Goal: Entertainment & Leisure: Consume media (video, audio)

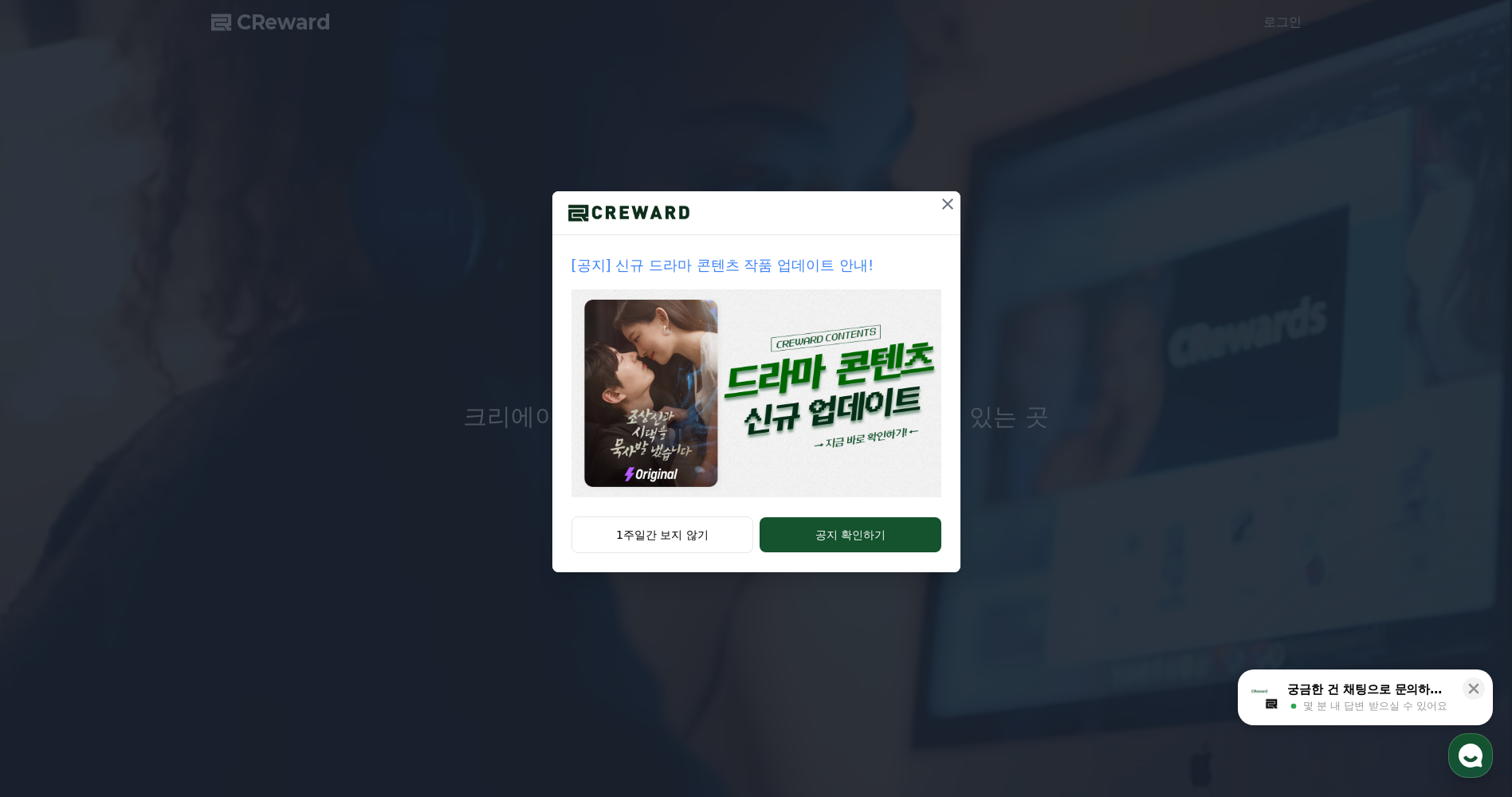
click at [946, 201] on icon at bounding box center [948, 205] width 19 height 19
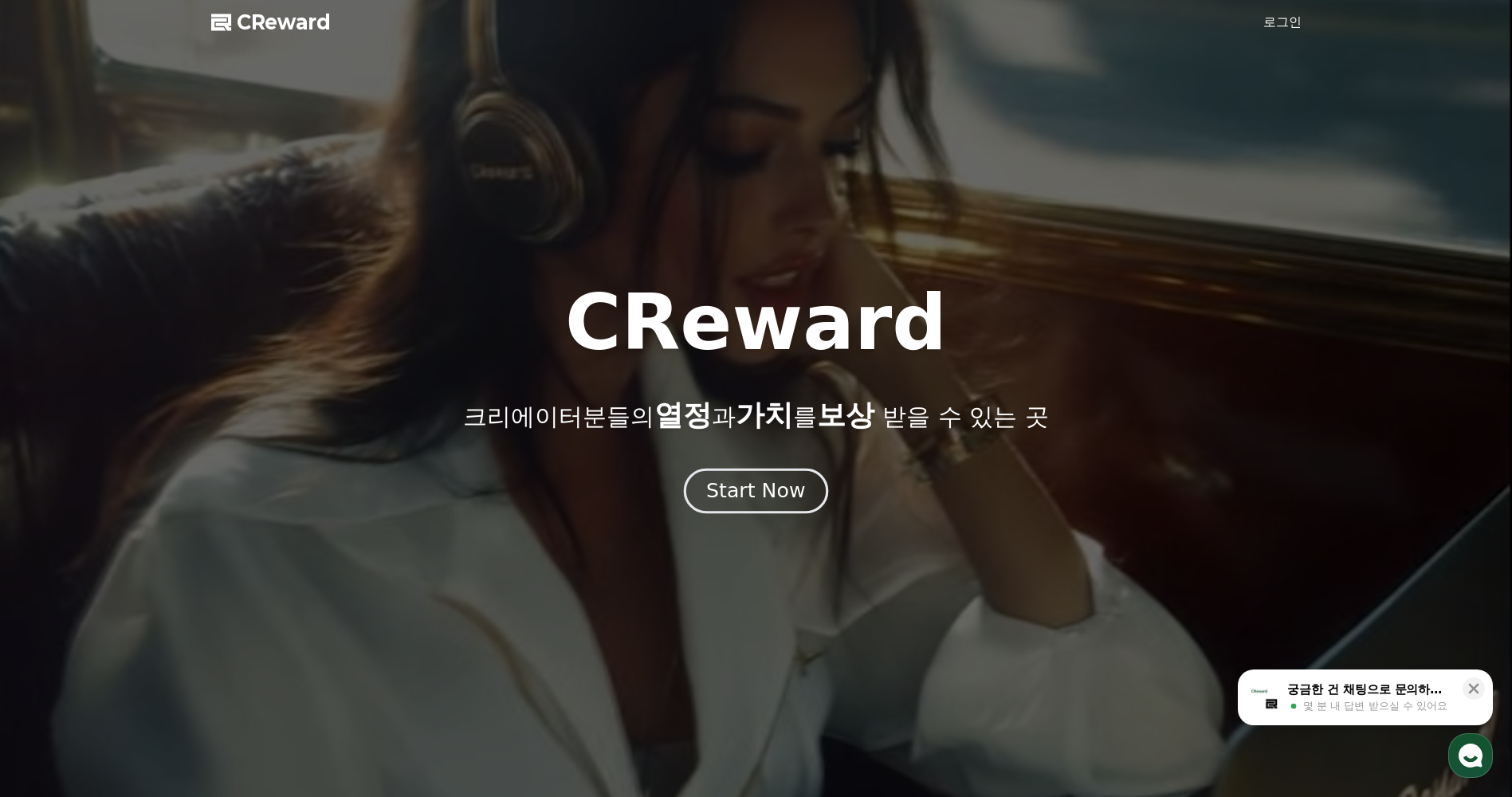
click at [776, 488] on div "Start Now" at bounding box center [756, 490] width 99 height 27
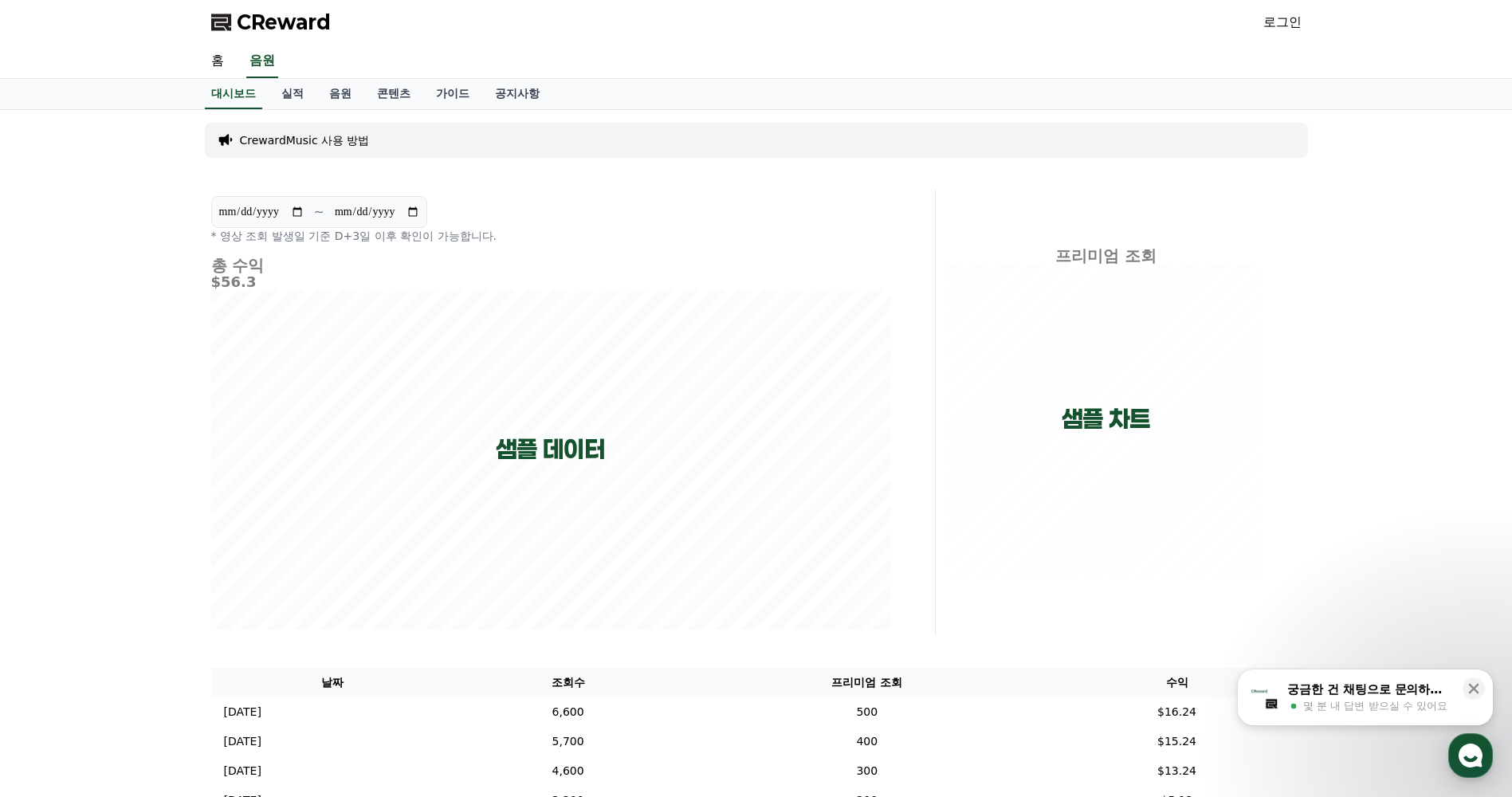
click at [1281, 22] on link "로그인" at bounding box center [1282, 23] width 38 height 19
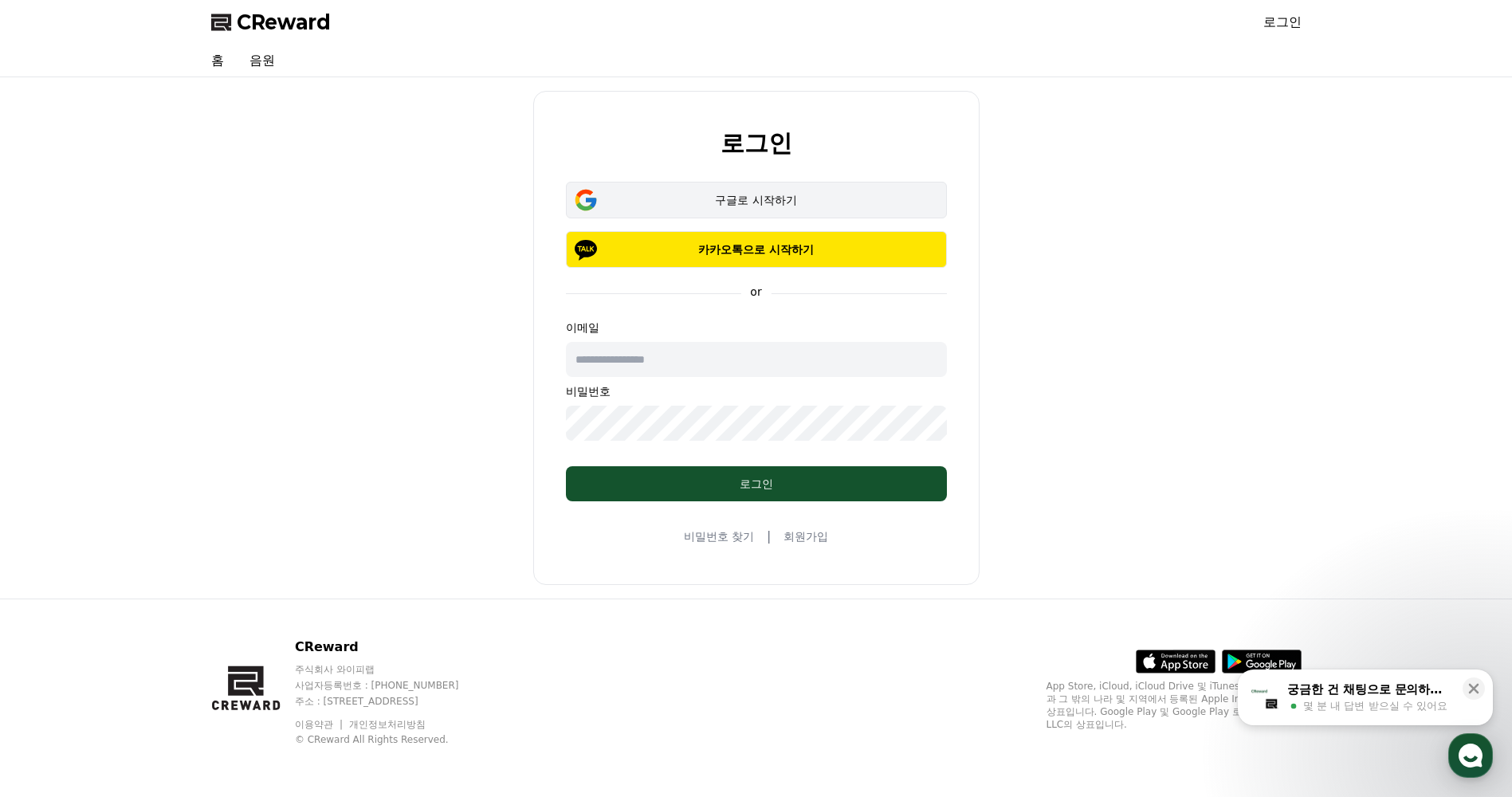
click at [813, 204] on div "구글로 시작하기" at bounding box center [756, 200] width 335 height 16
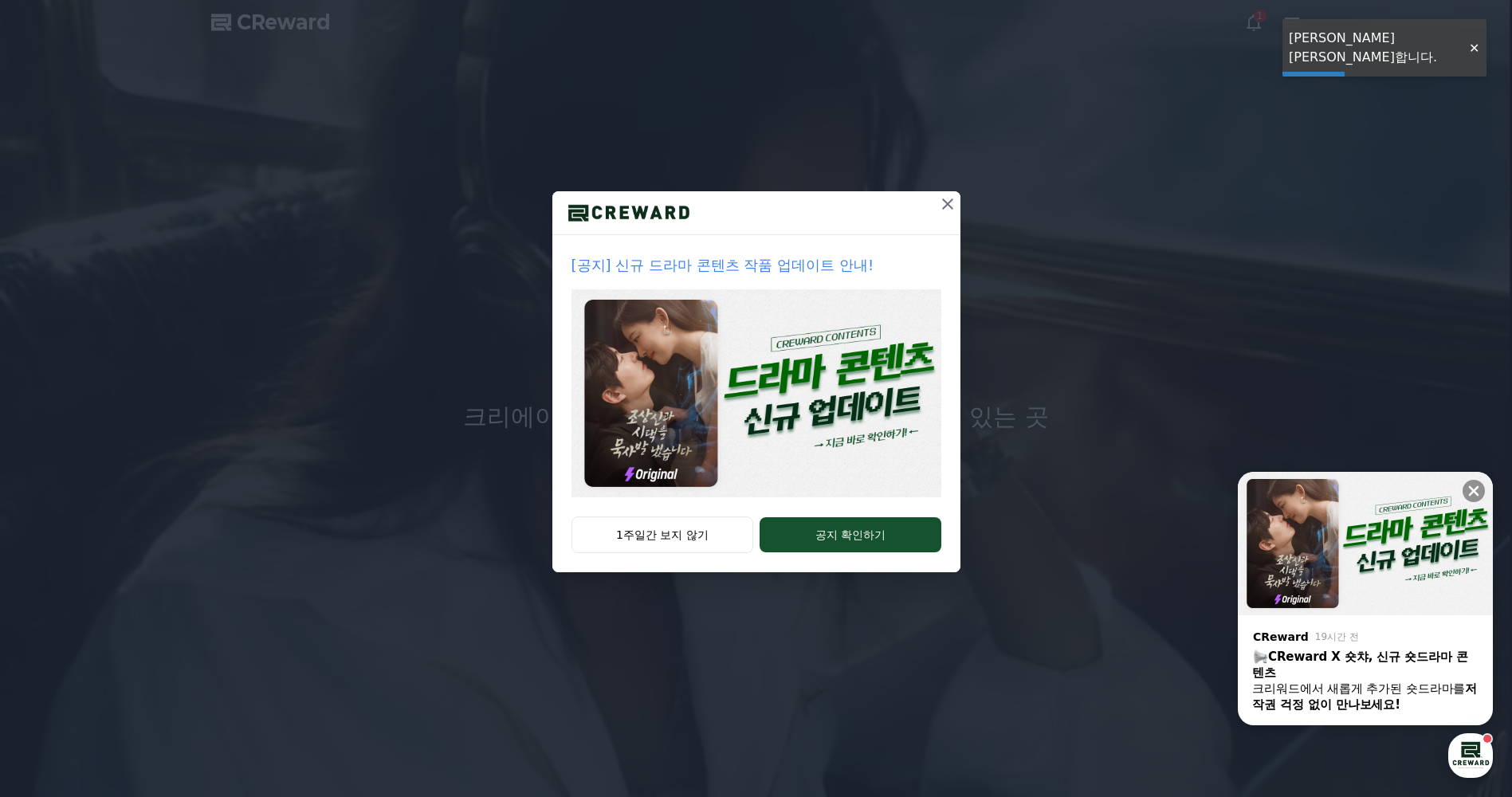
click at [954, 201] on icon at bounding box center [948, 205] width 19 height 19
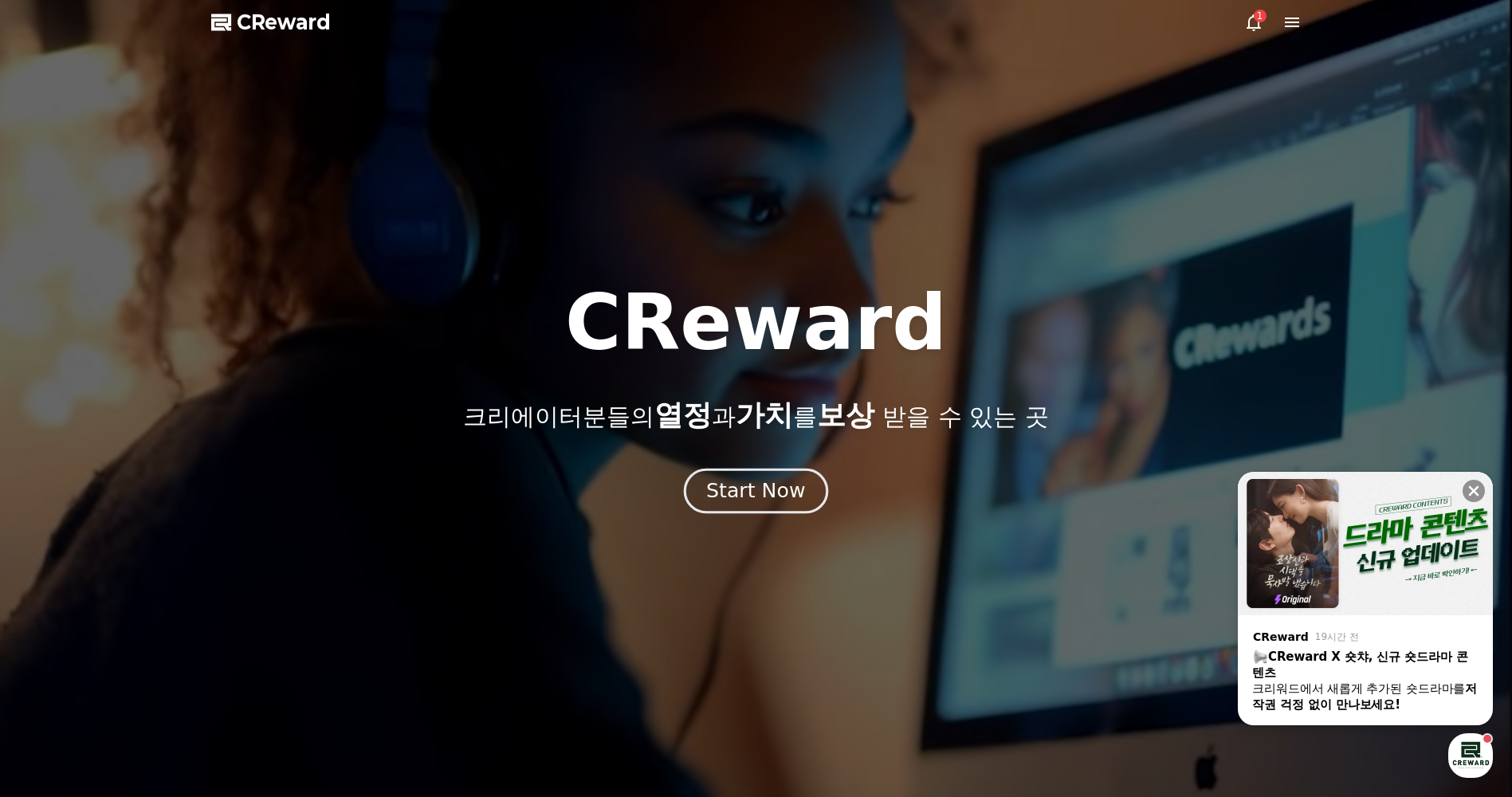
click at [772, 486] on div "Start Now" at bounding box center [756, 490] width 99 height 27
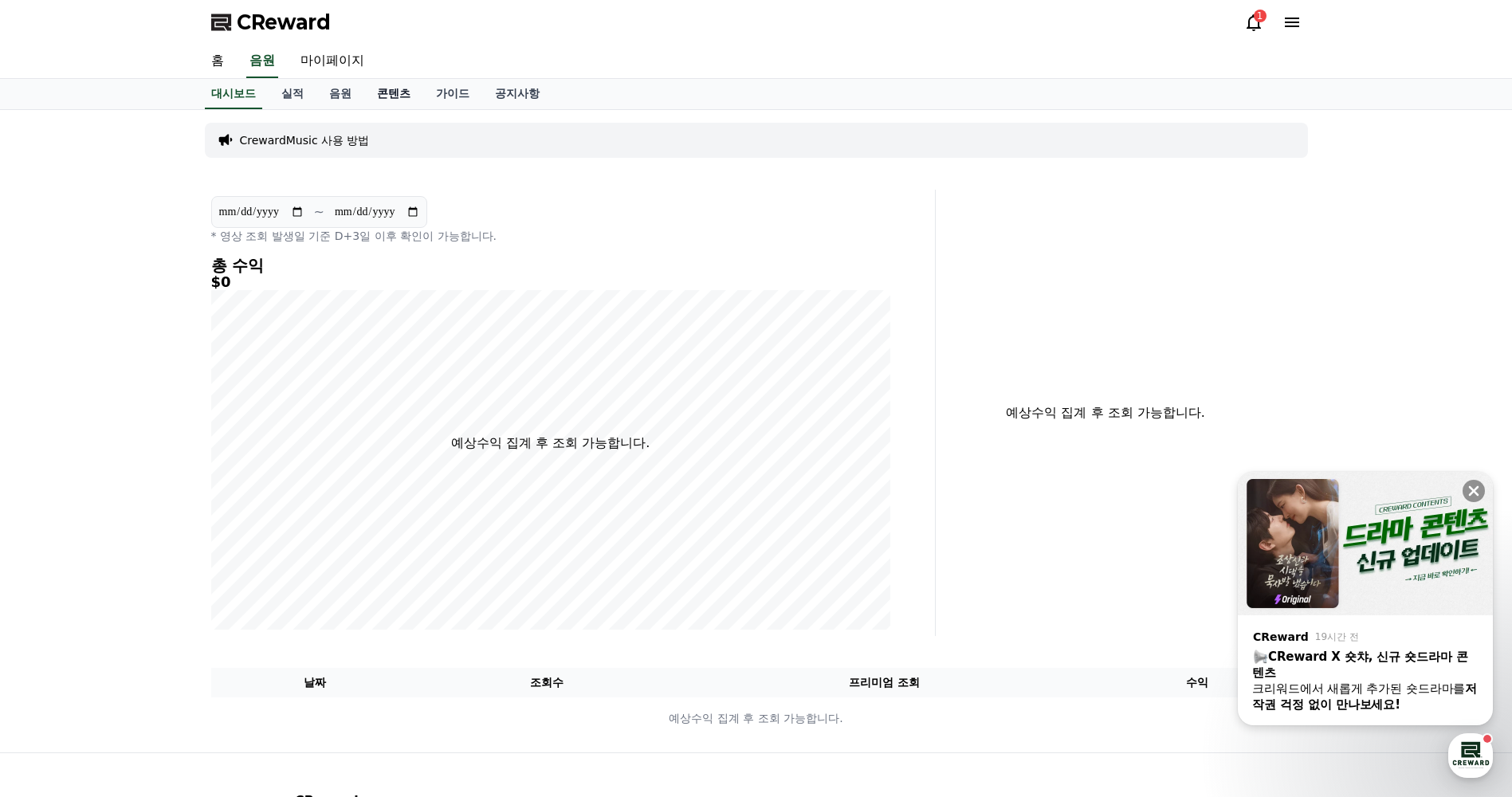
click at [387, 93] on link "콘텐츠" at bounding box center [394, 93] width 59 height 30
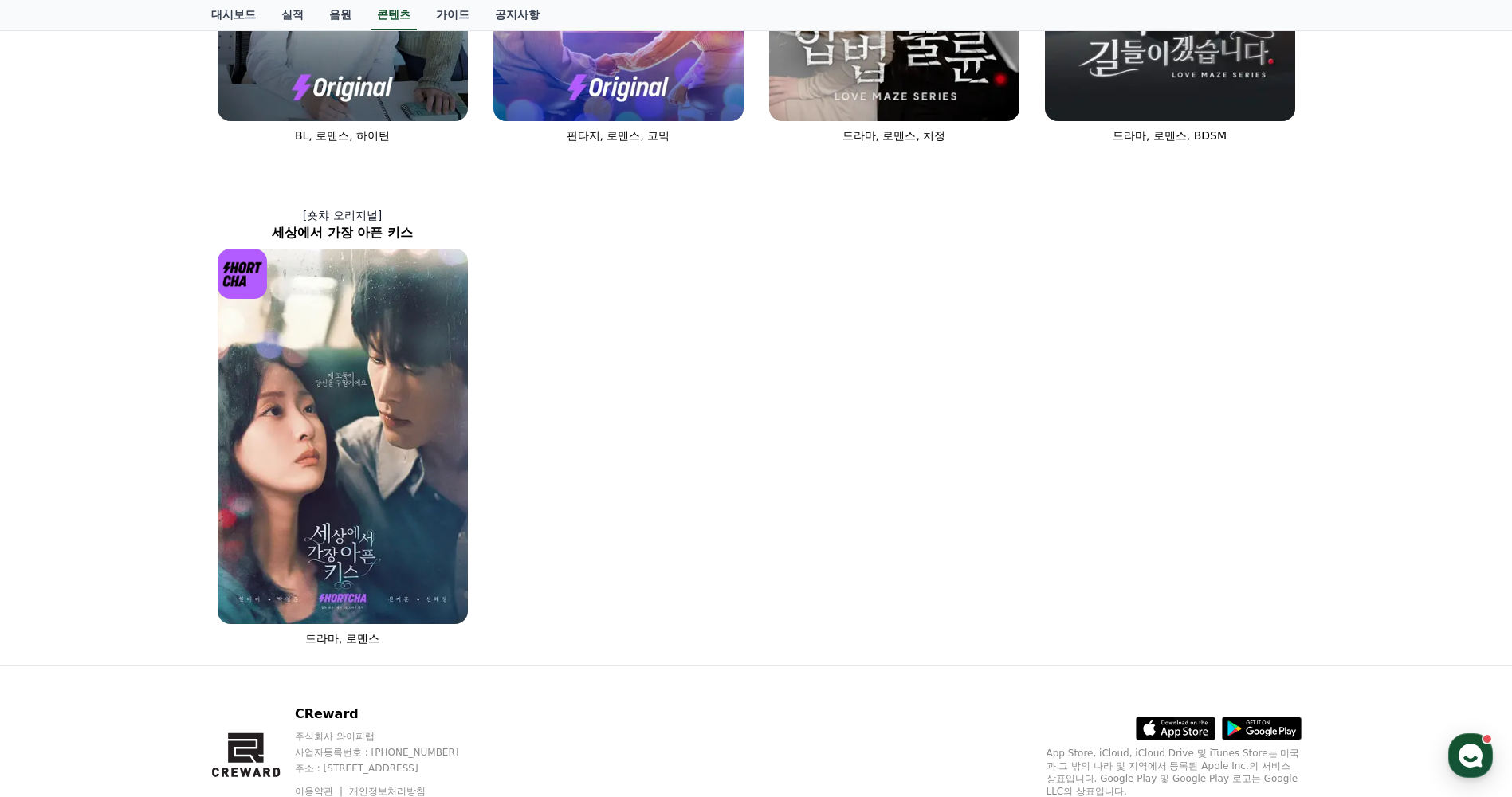
scroll to position [957, 0]
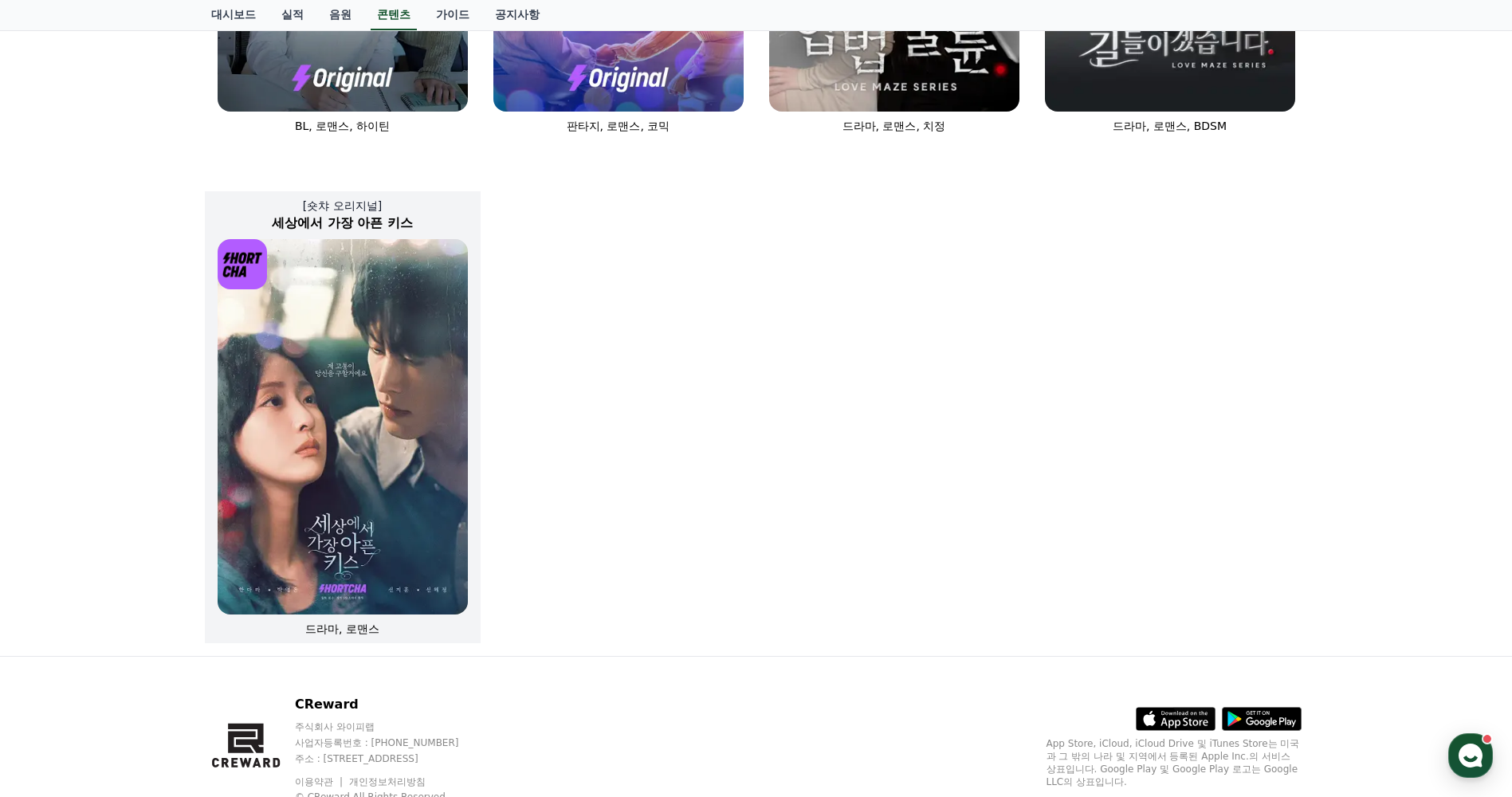
click at [377, 384] on img at bounding box center [342, 427] width 250 height 376
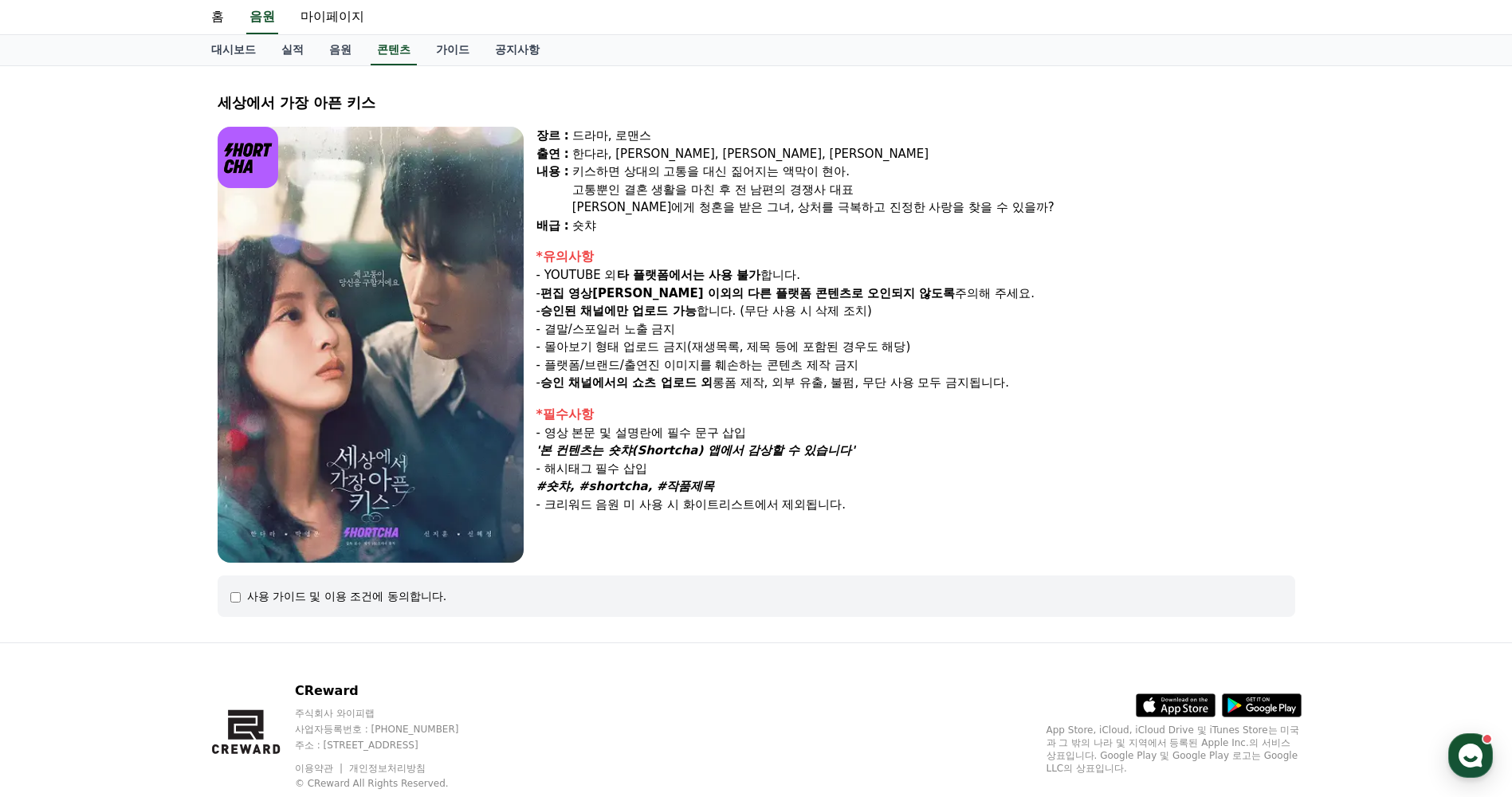
scroll to position [88, 0]
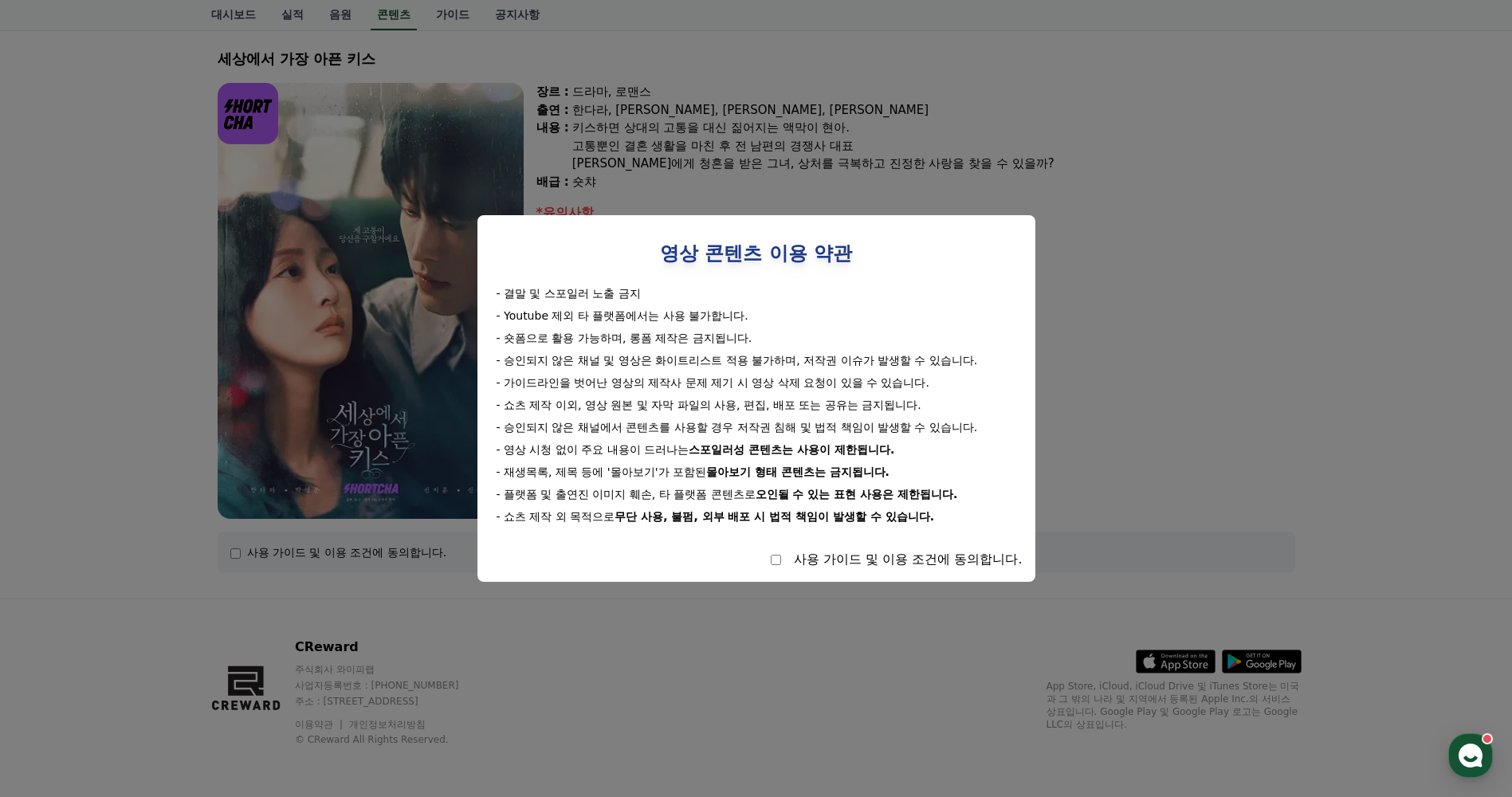
select select
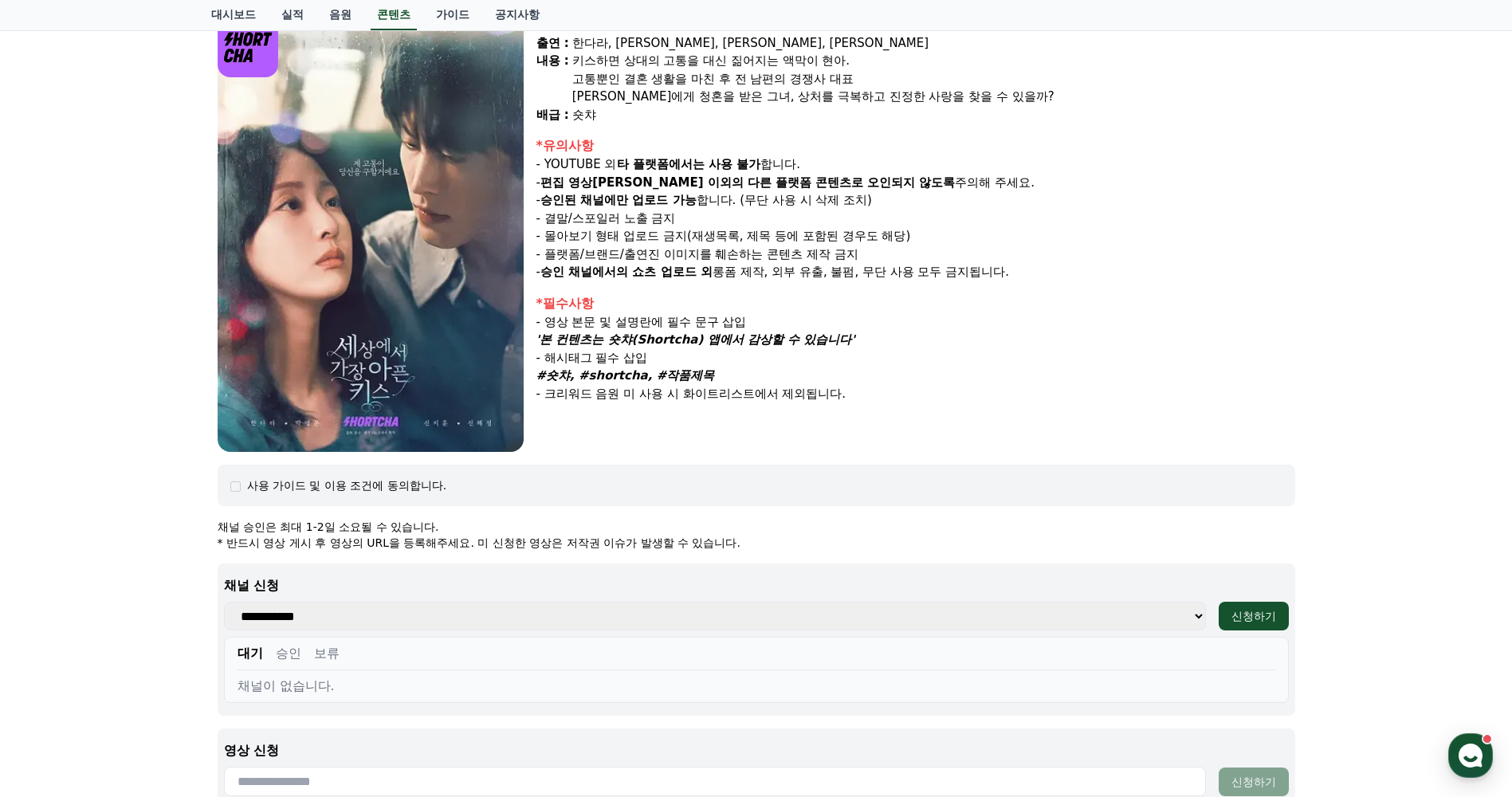
scroll to position [247, 0]
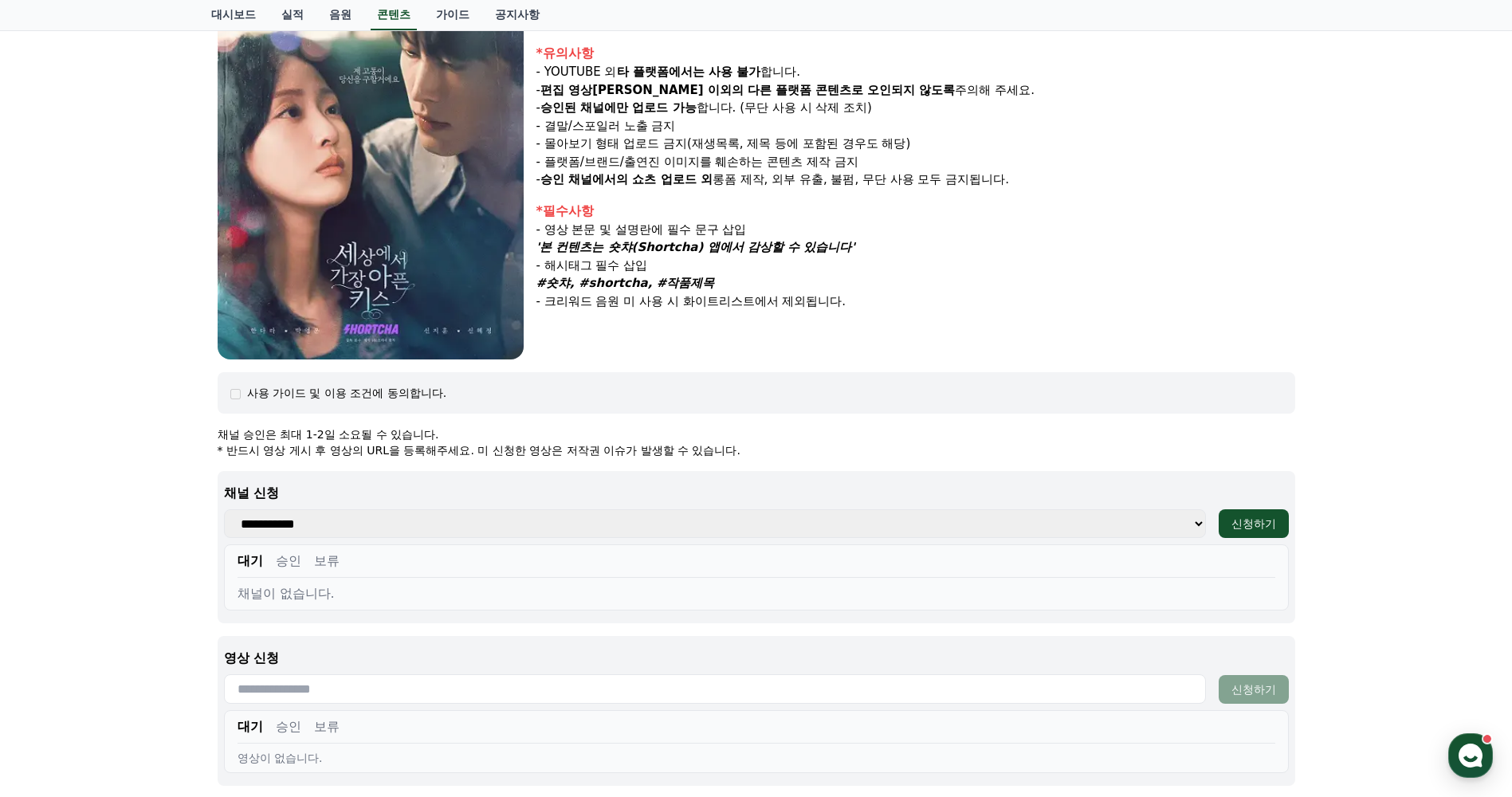
click at [353, 527] on select "**********" at bounding box center [715, 523] width 982 height 28
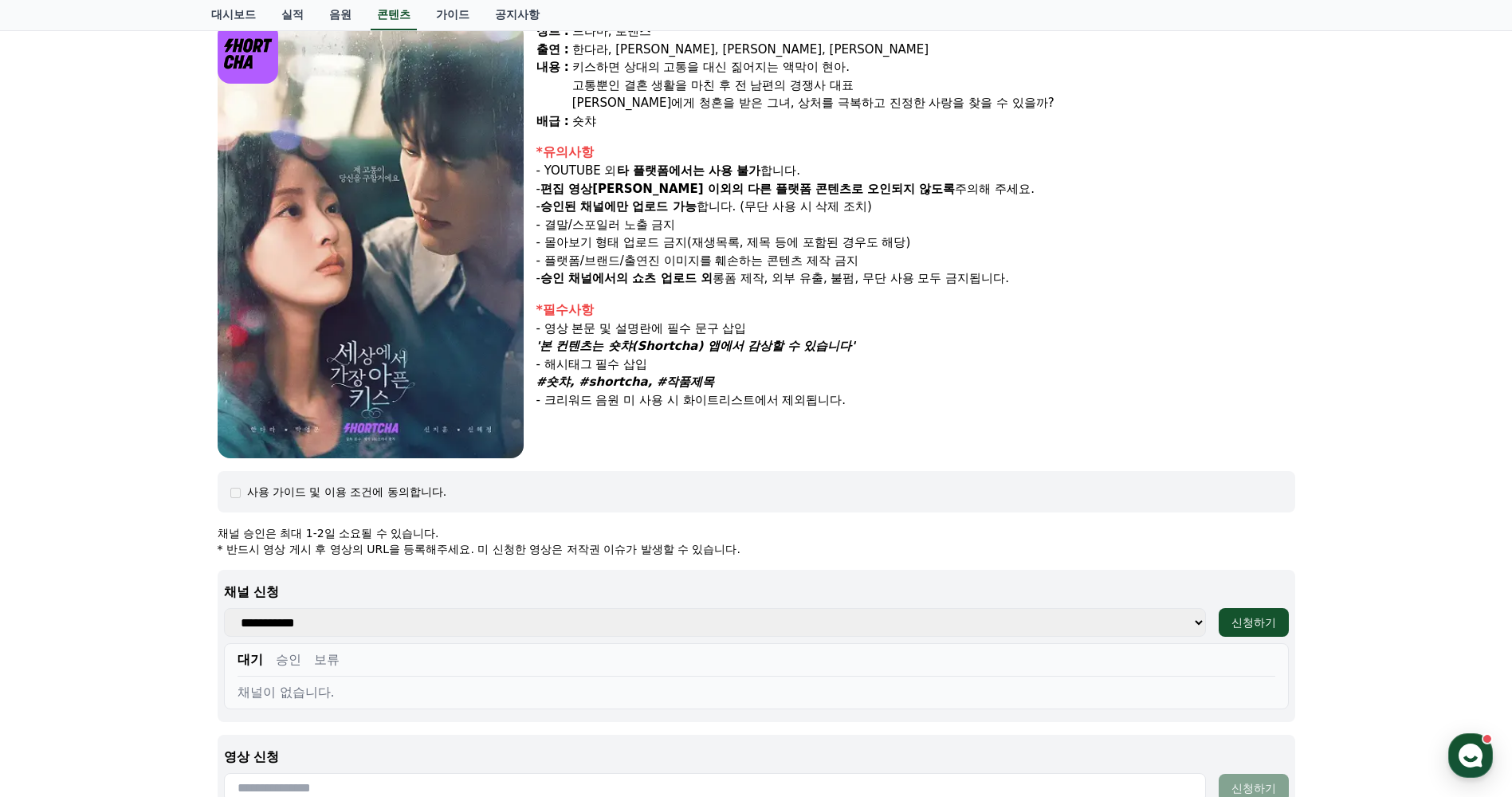
scroll to position [0, 0]
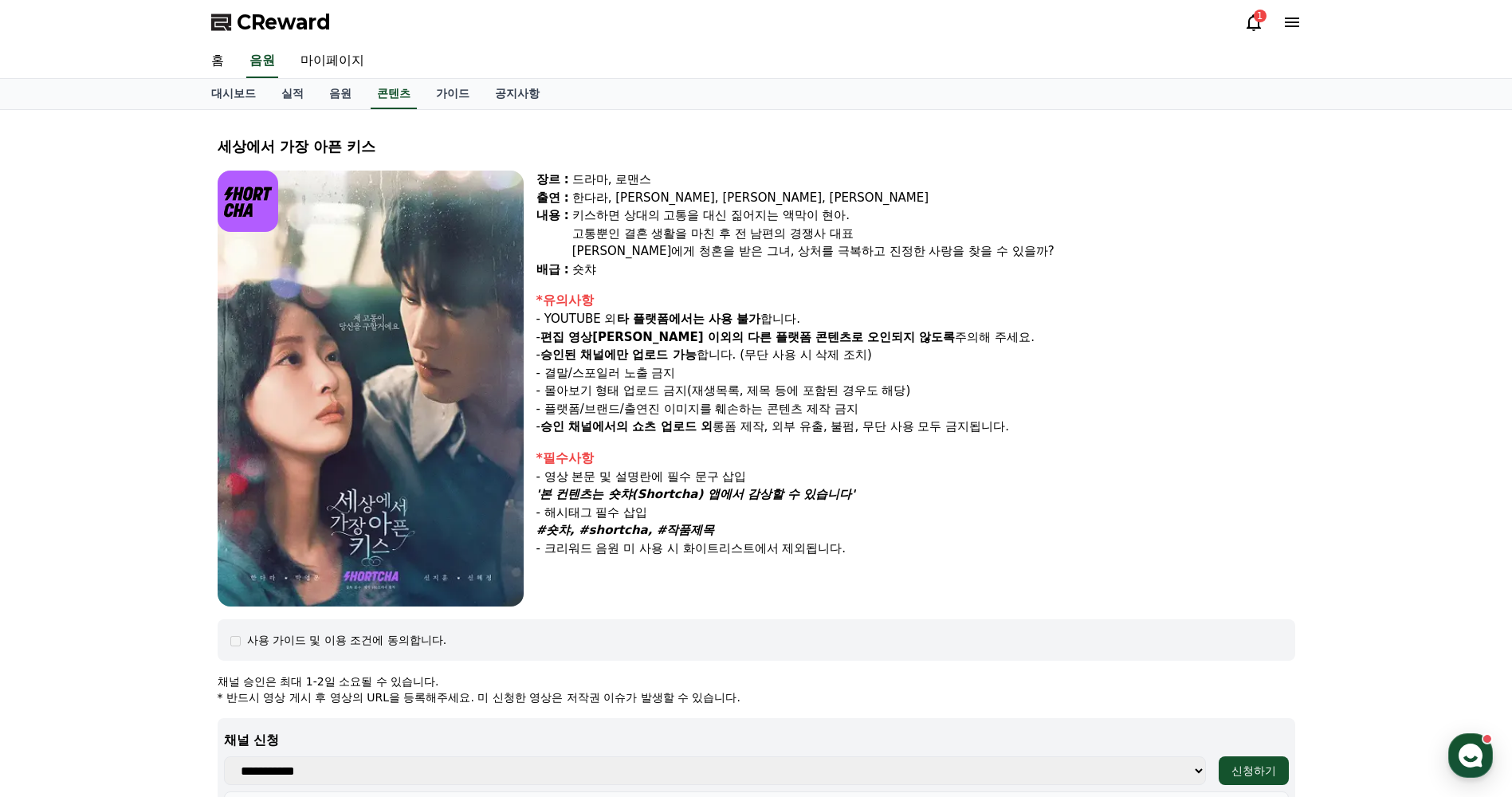
click at [1290, 28] on icon at bounding box center [1292, 23] width 19 height 19
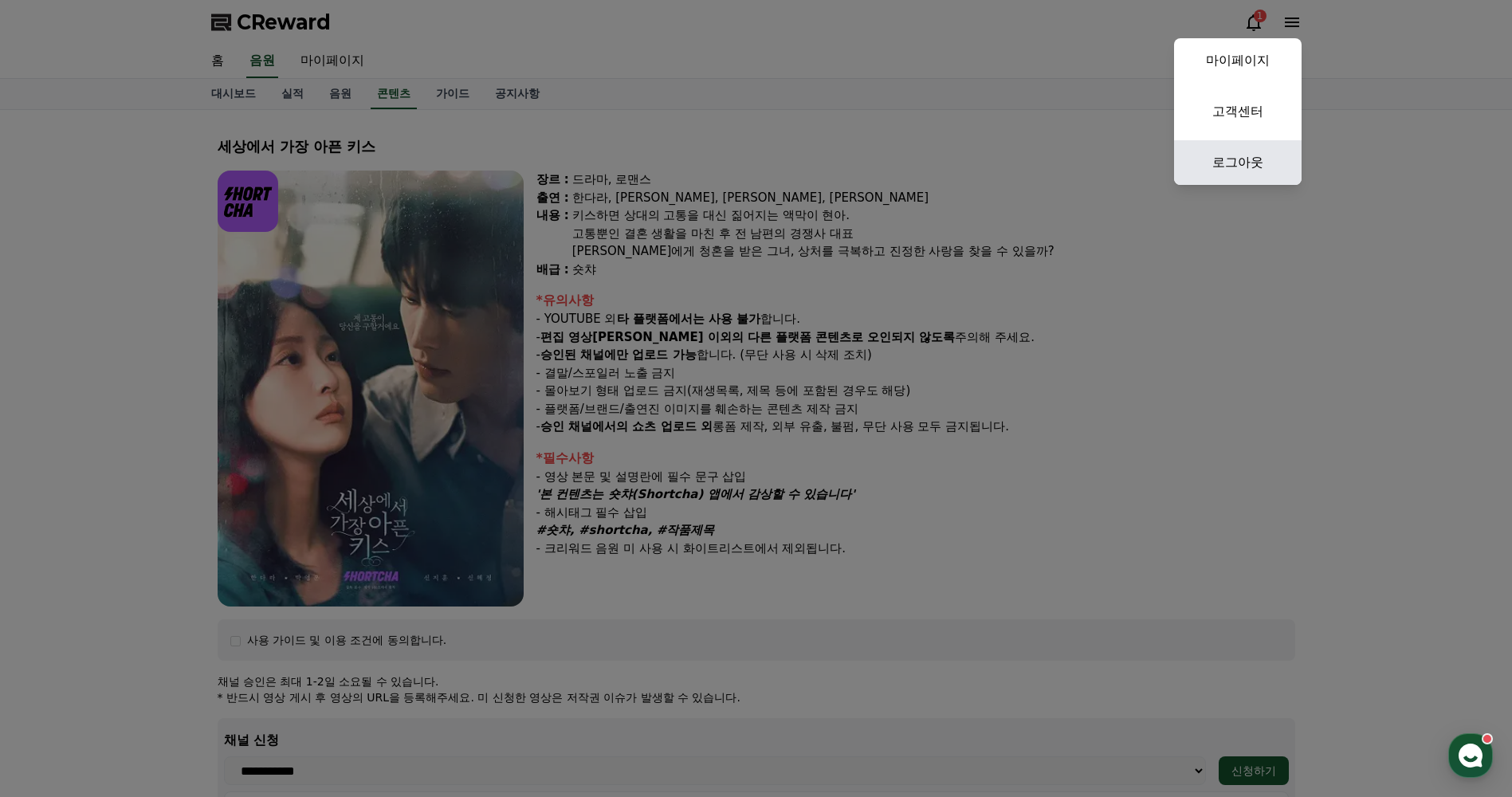
click at [1256, 153] on link "로그아웃" at bounding box center [1238, 162] width 127 height 45
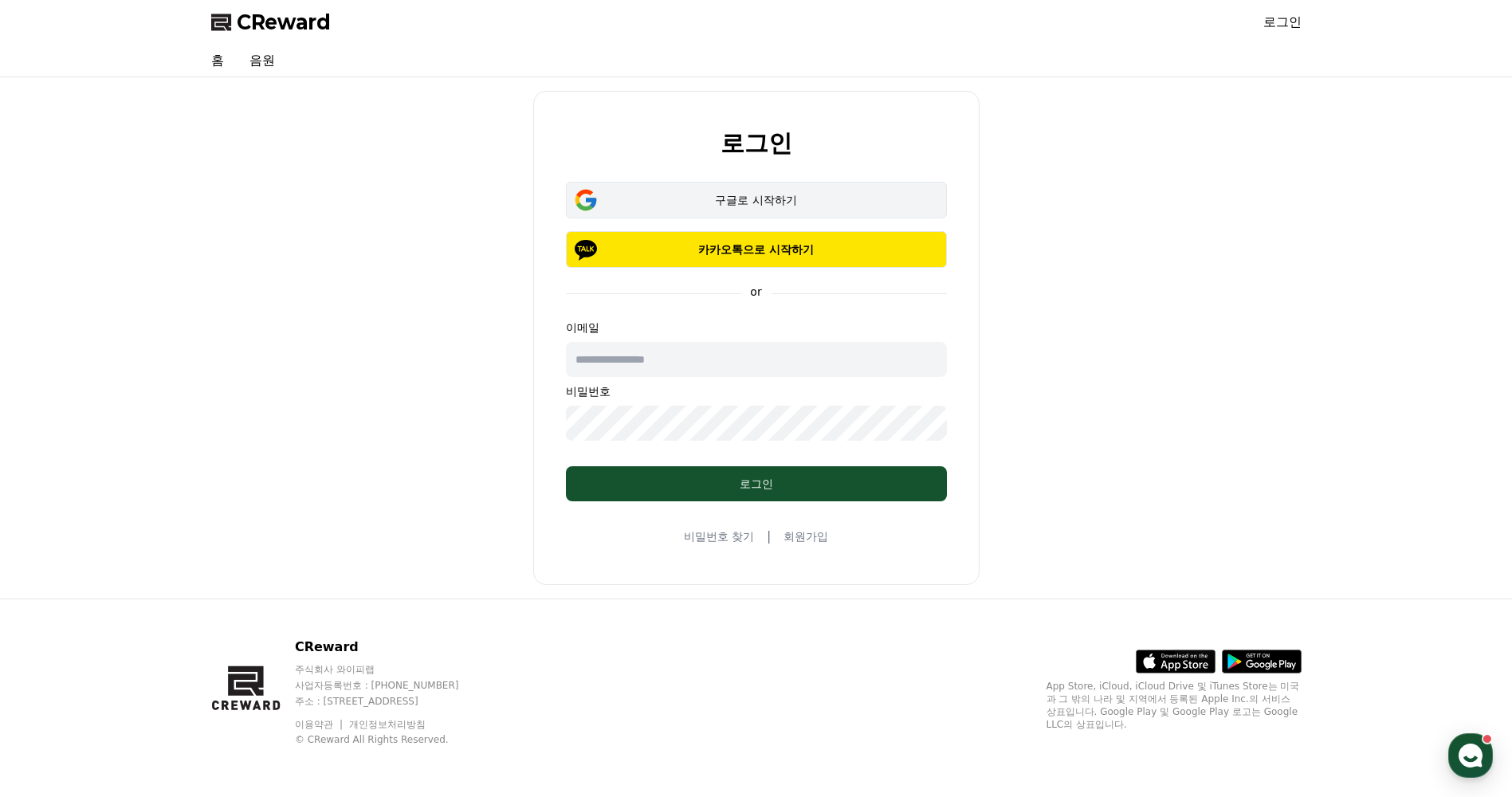
click at [824, 203] on div "구글로 시작하기" at bounding box center [756, 200] width 335 height 16
